Goal: Complete application form

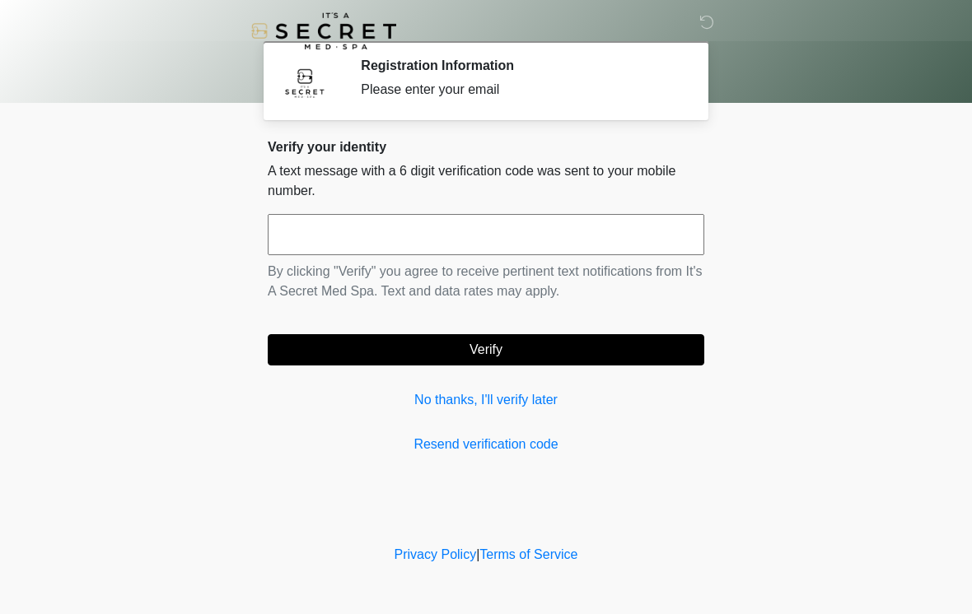
click at [507, 241] on input "text" at bounding box center [486, 234] width 437 height 41
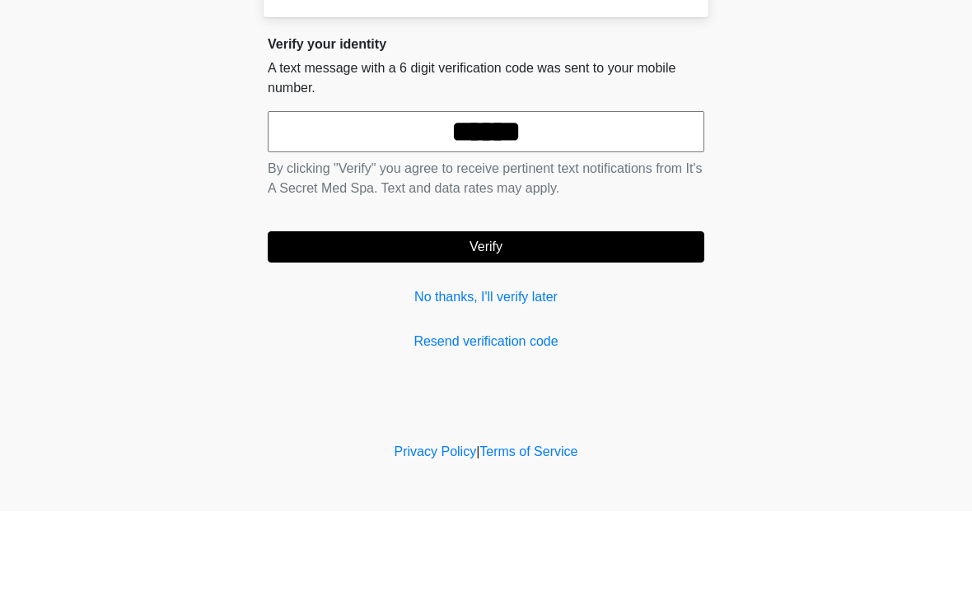
type input "******"
click at [604, 334] on button "Verify" at bounding box center [486, 349] width 437 height 31
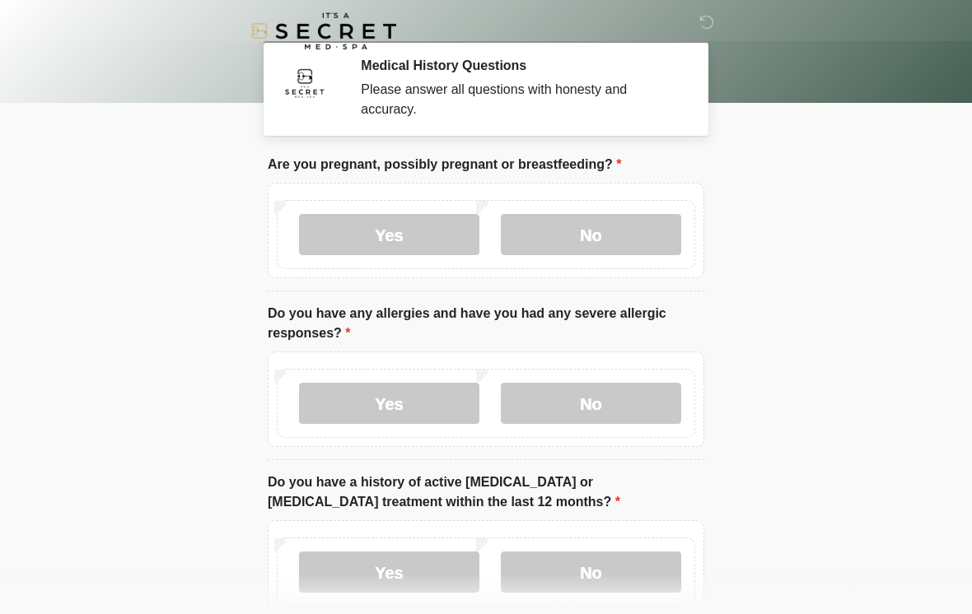
click at [626, 232] on label "No" at bounding box center [591, 234] width 180 height 41
click at [631, 399] on label "No" at bounding box center [591, 403] width 180 height 41
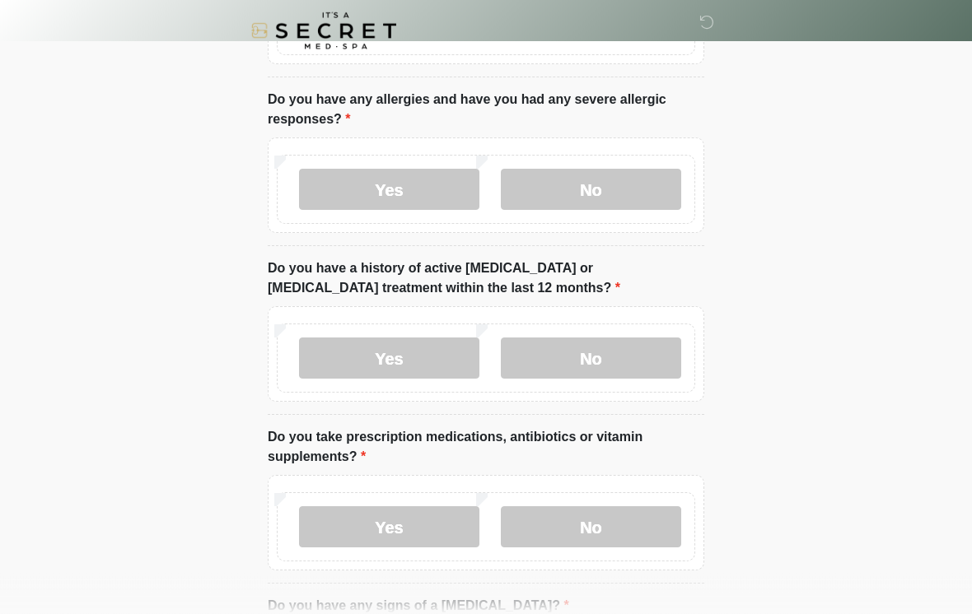
click at [636, 349] on label "No" at bounding box center [591, 359] width 180 height 41
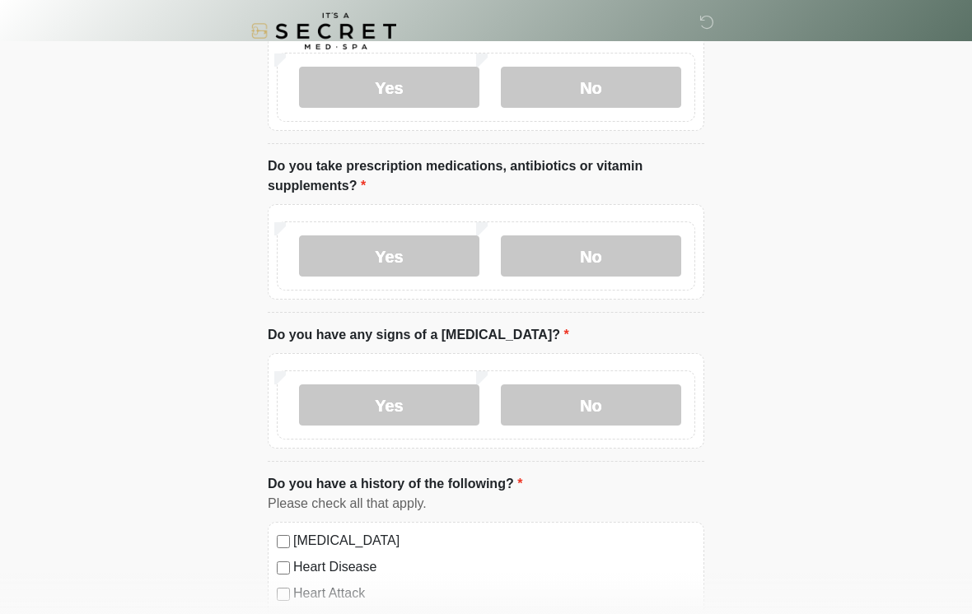
scroll to position [486, 0]
click at [625, 266] on label "No" at bounding box center [591, 255] width 180 height 41
click at [614, 409] on label "No" at bounding box center [591, 404] width 180 height 41
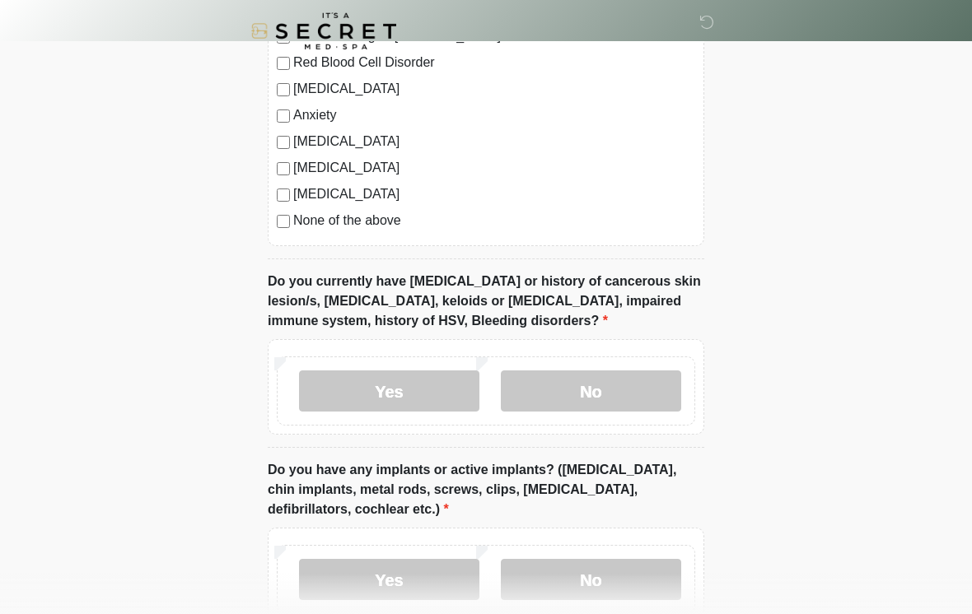
scroll to position [1112, 0]
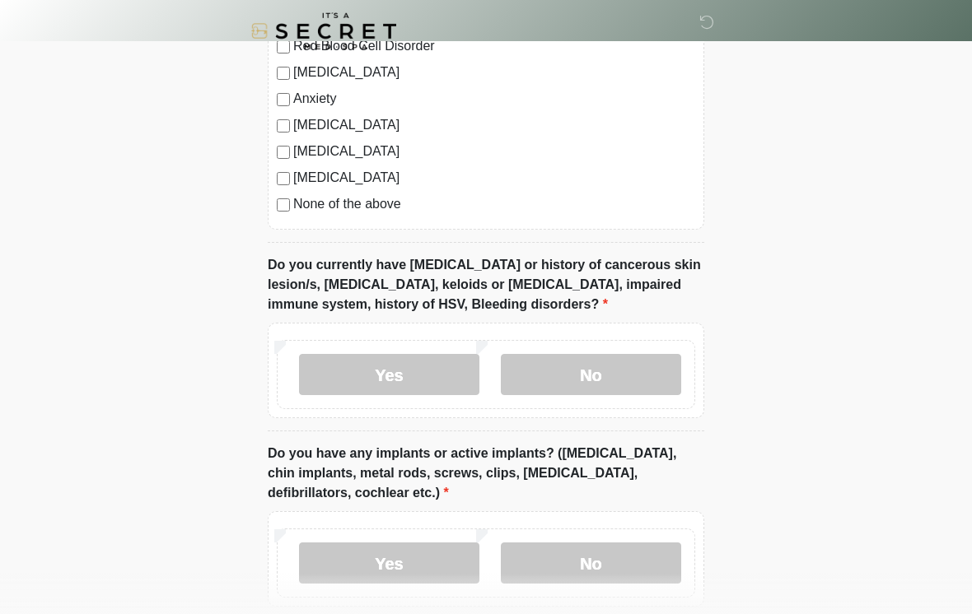
click at [632, 373] on label "No" at bounding box center [591, 374] width 180 height 41
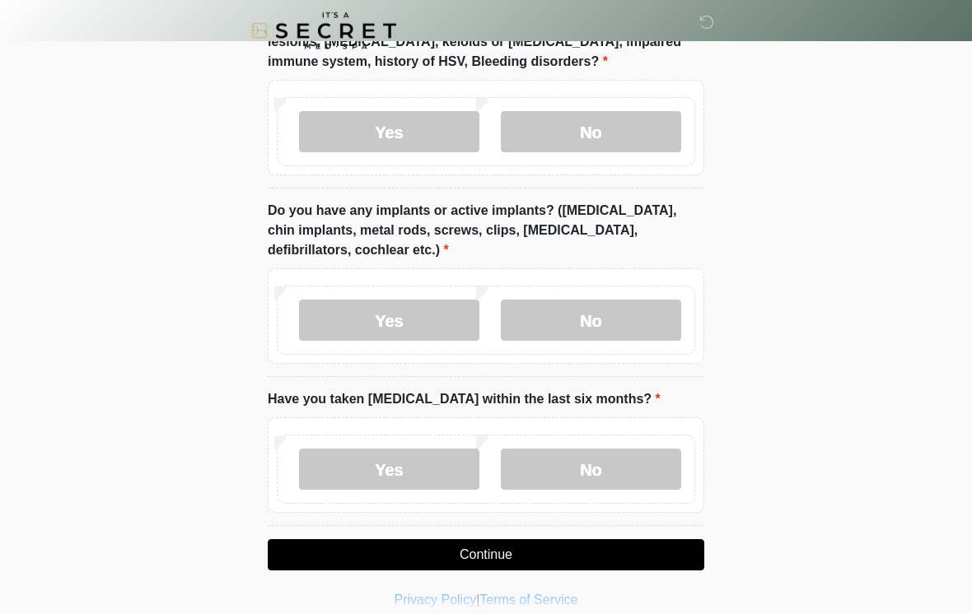
scroll to position [1355, 0]
click at [631, 337] on label "No" at bounding box center [591, 320] width 180 height 41
click at [625, 477] on label "No" at bounding box center [591, 469] width 180 height 41
click at [577, 553] on button "Continue" at bounding box center [486, 555] width 437 height 31
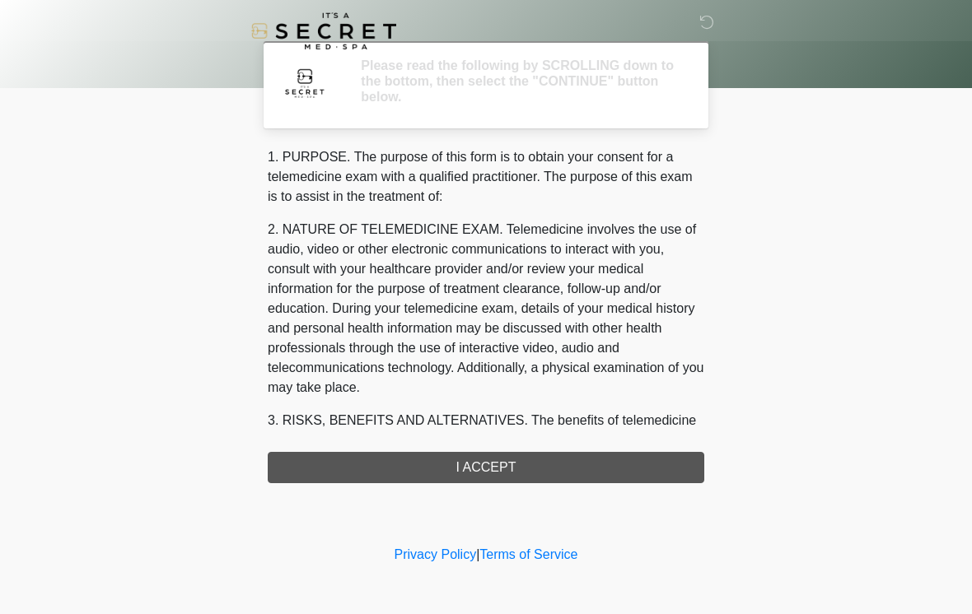
scroll to position [0, 0]
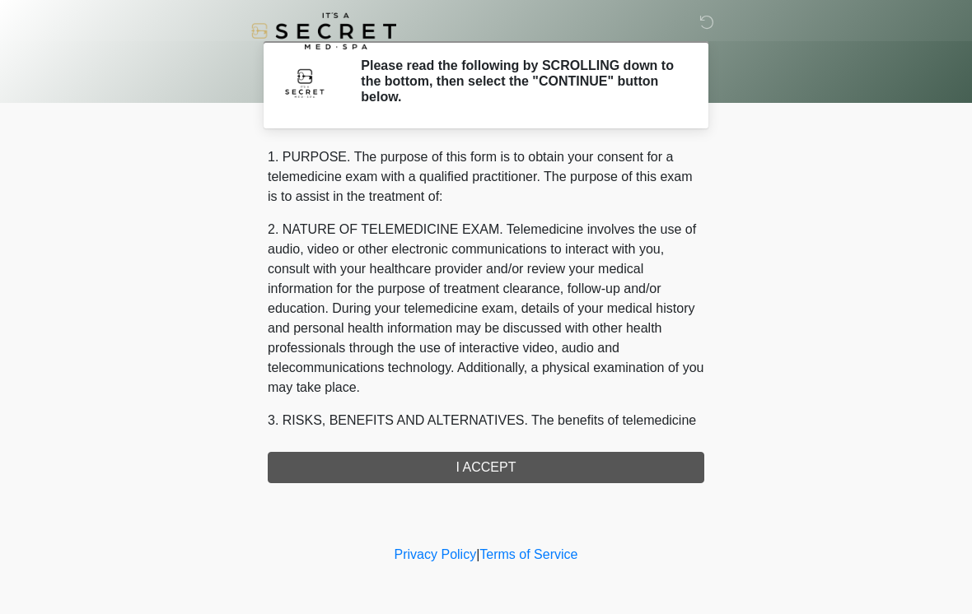
click at [572, 472] on div "1. PURPOSE. The purpose of this form is to obtain your consent for a telemedici…" at bounding box center [486, 315] width 437 height 336
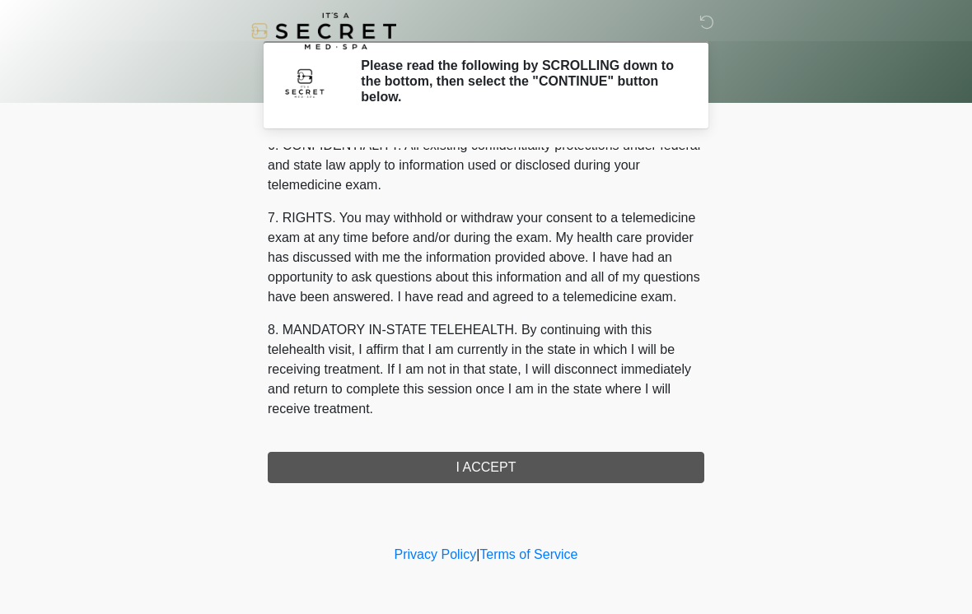
click at [532, 446] on div "1. PURPOSE. The purpose of this form is to obtain your consent for a telemedici…" at bounding box center [486, 315] width 437 height 336
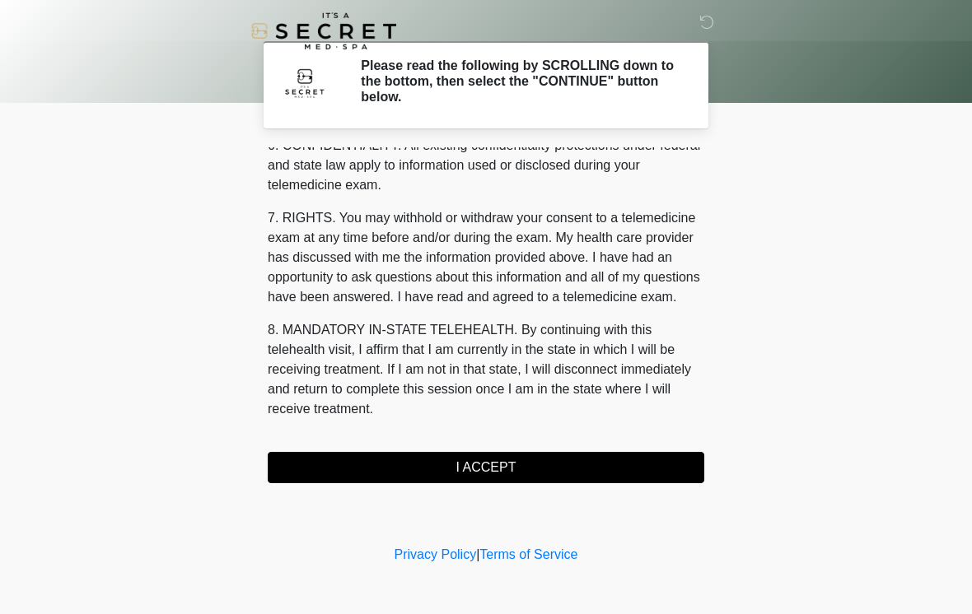
click at [532, 446] on div "1. PURPOSE. The purpose of this form is to obtain your consent for a telemedici…" at bounding box center [486, 315] width 437 height 336
click at [515, 472] on button "I ACCEPT" at bounding box center [486, 467] width 437 height 31
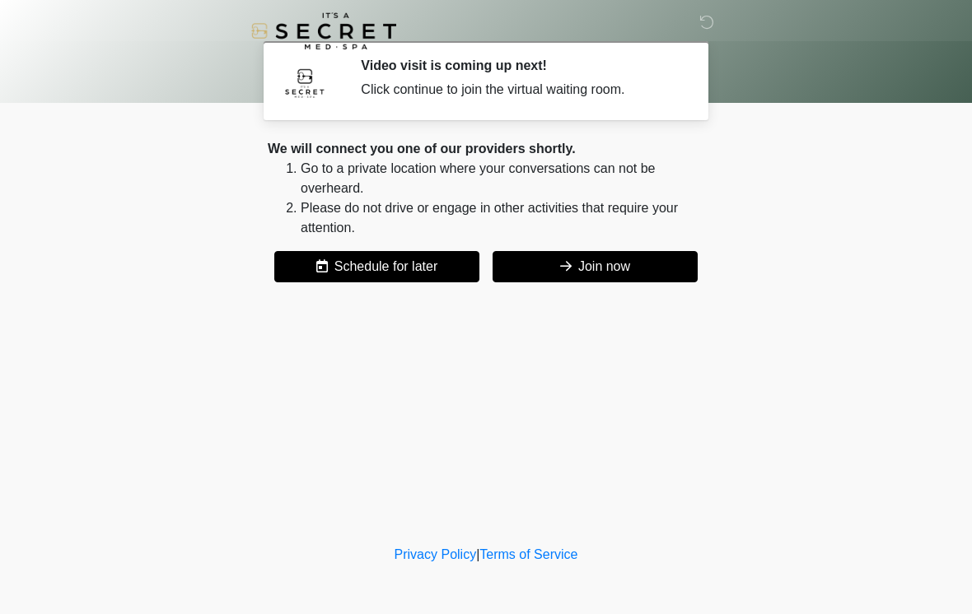
click at [624, 270] on button "Join now" at bounding box center [595, 266] width 205 height 31
